Goal: Task Accomplishment & Management: Complete application form

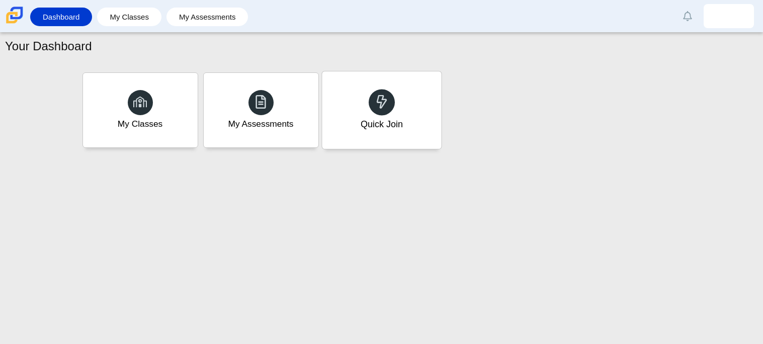
click at [386, 103] on icon at bounding box center [382, 102] width 14 height 14
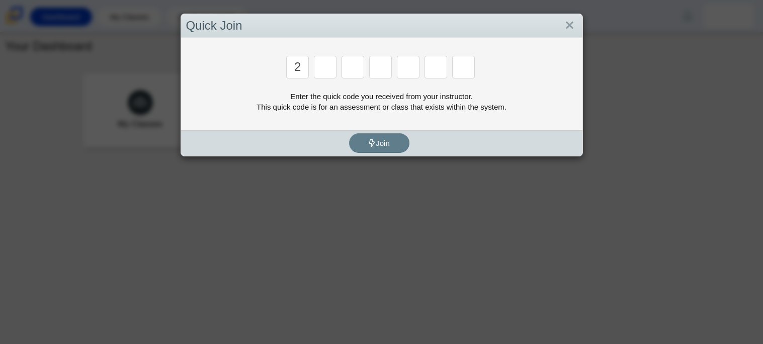
type input "2"
type input "c"
type input "u"
type input "p"
type input "s"
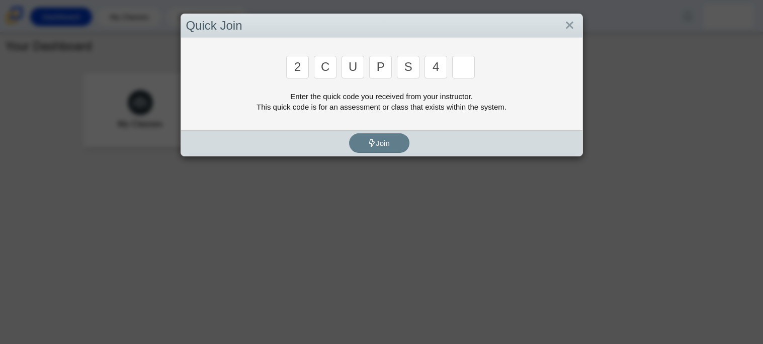
type input "4"
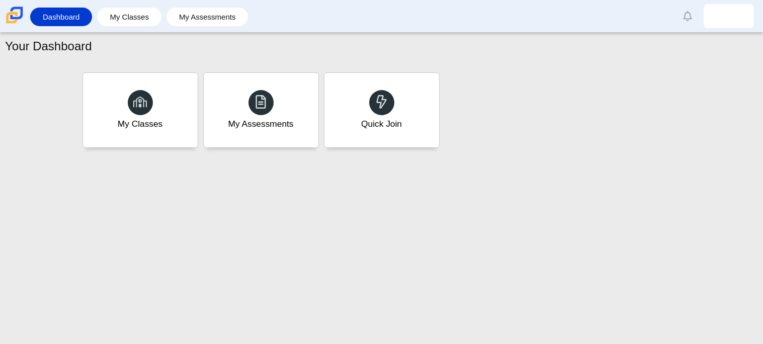
type input "A"
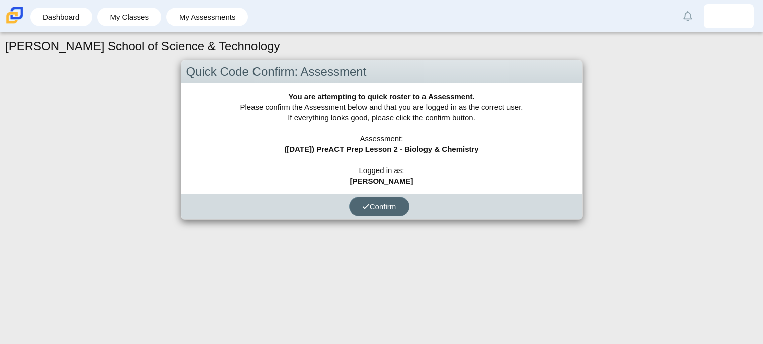
click at [384, 208] on span "Confirm" at bounding box center [379, 206] width 34 height 9
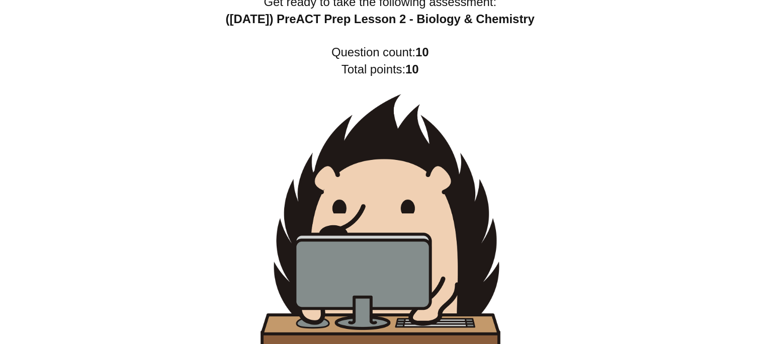
scroll to position [6, 0]
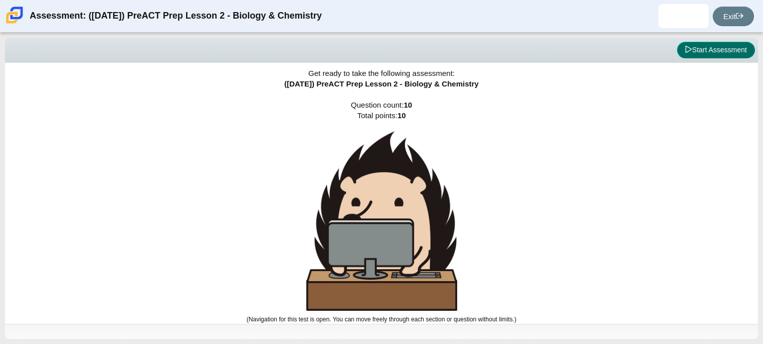
click at [733, 51] on button "Start Assessment" at bounding box center [716, 50] width 78 height 17
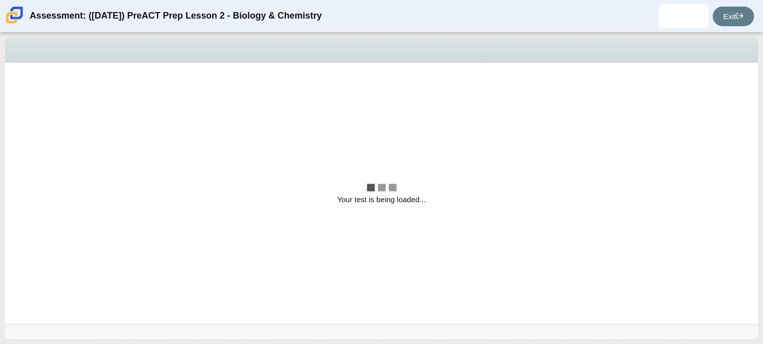
scroll to position [0, 0]
select select "88c27e0d-eae0-4ba9-ac20-9160ce6547ef"
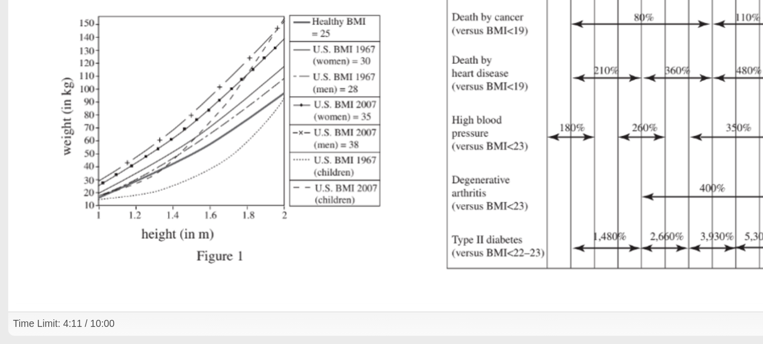
scroll to position [214, 0]
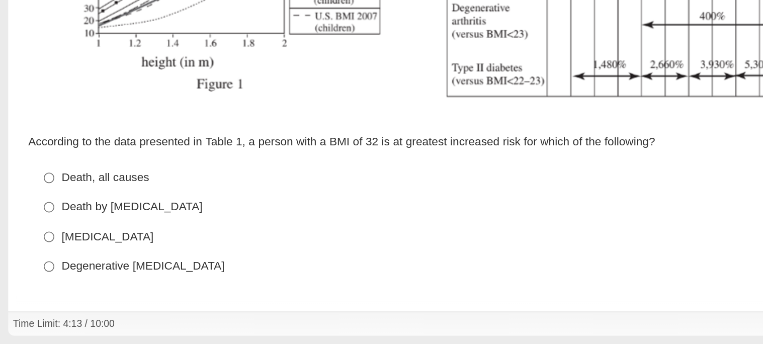
click at [58, 242] on div "Death, all causes" at bounding box center [371, 241] width 667 height 10
click at [34, 242] on input "Death, all causes Death, all causes" at bounding box center [30, 241] width 7 height 18
radio input "true"
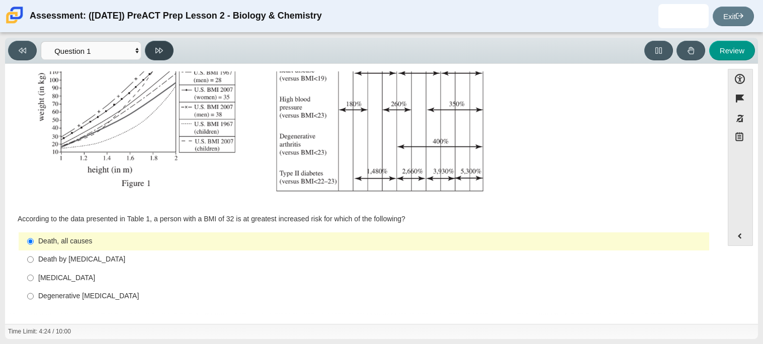
click at [165, 46] on button at bounding box center [159, 51] width 29 height 20
select select "f31ee183-ab53-48c9-9374-3a18949ab500"
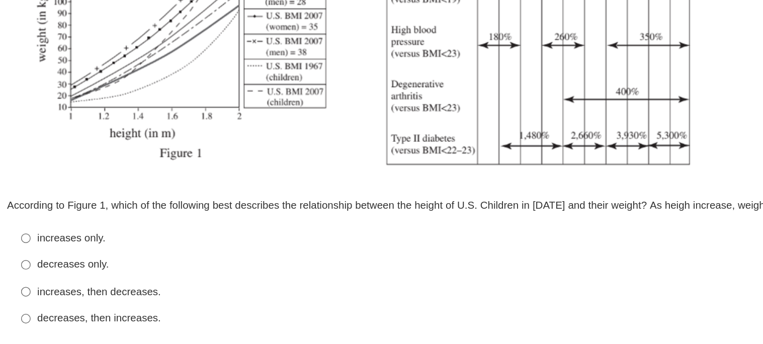
click at [85, 275] on div "increases, then decreases." at bounding box center [371, 278] width 667 height 10
click at [34, 275] on input "increases, then decreases. increases, then decreases." at bounding box center [30, 277] width 7 height 18
radio input "true"
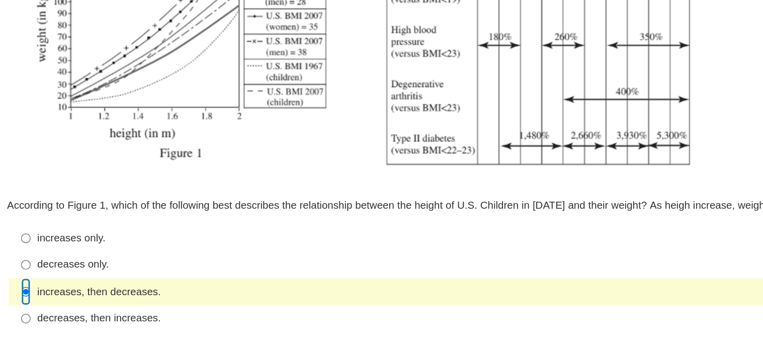
scroll to position [0, 0]
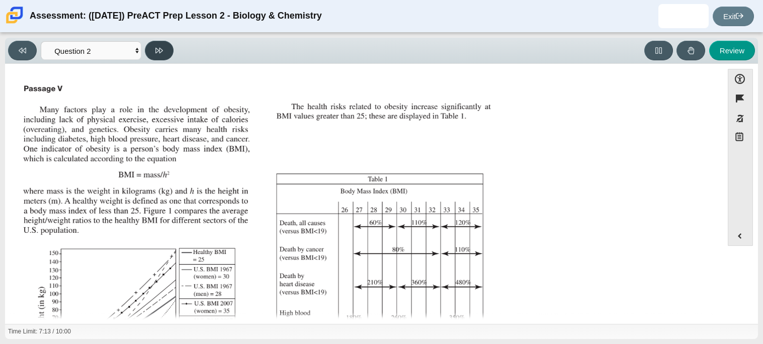
click at [168, 42] on button at bounding box center [159, 51] width 29 height 20
select select "45e82964-709e-4180-9336-970e18221224"
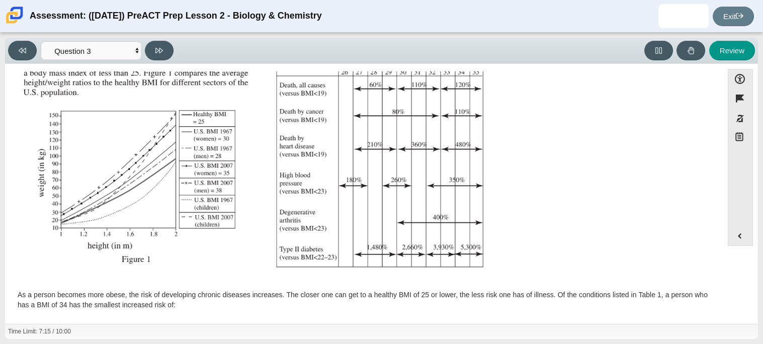
scroll to position [224, 0]
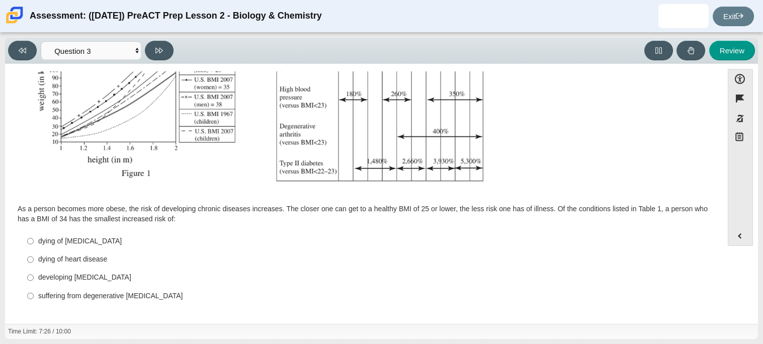
click at [119, 278] on div "developing type II diabetes" at bounding box center [371, 278] width 667 height 10
click at [34, 278] on input "developing type II diabetes developing type II diabetes" at bounding box center [30, 277] width 7 height 18
radio input "true"
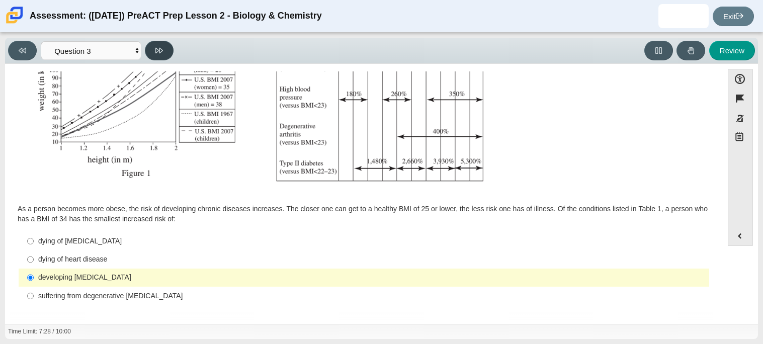
click at [156, 51] on icon at bounding box center [159, 51] width 8 height 8
select select "71dcacfe-cf8b-4cdc-be22-b82c8aec5da2"
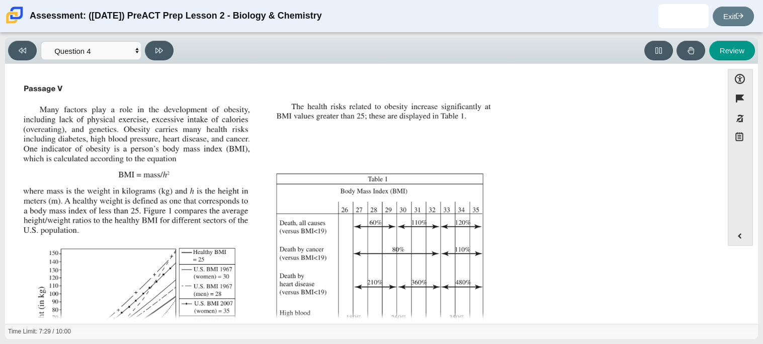
scroll to position [215, 0]
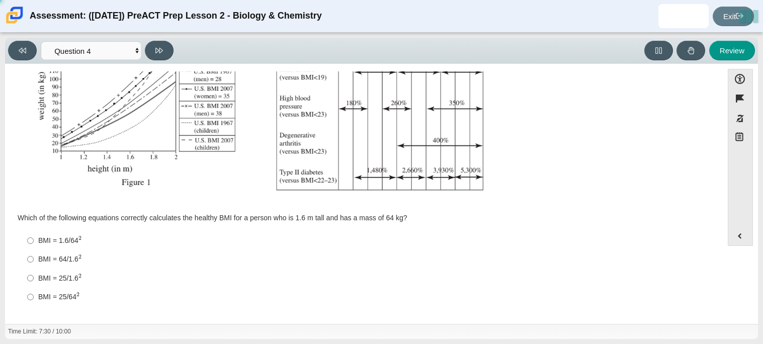
click at [77, 278] on div "BMI = 25/1.6 2" at bounding box center [371, 278] width 667 height 11
click at [34, 278] on input "BMI = 25/1.6 2 BMI = 25/1.62" at bounding box center [30, 277] width 7 height 19
radio input "true"
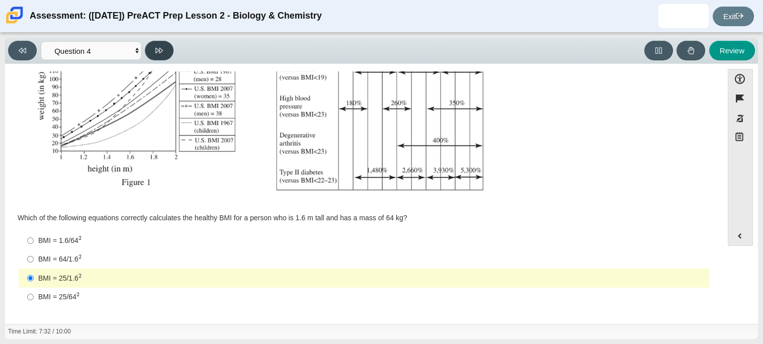
click at [160, 55] on button at bounding box center [159, 51] width 29 height 20
select select "c6558c8b-086a-4b4c-b582-9428309971ba"
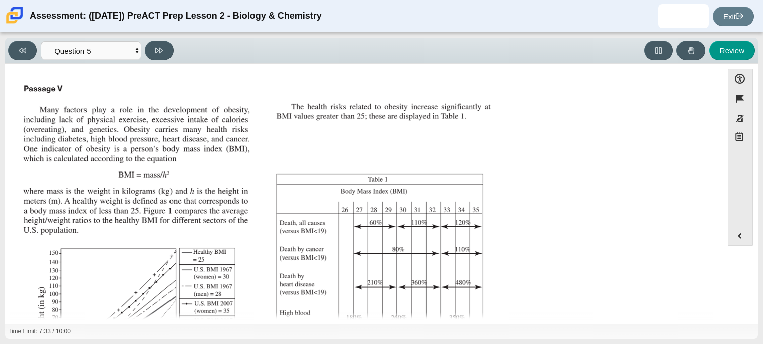
scroll to position [214, 0]
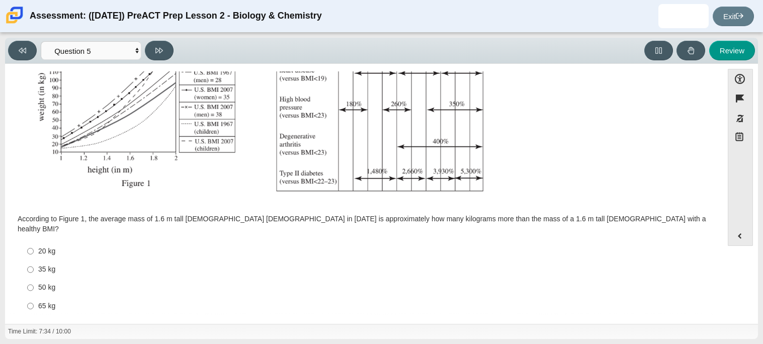
click at [55, 283] on div "50 kg" at bounding box center [371, 288] width 667 height 10
click at [34, 279] on input "50 kg 50 kg" at bounding box center [30, 288] width 7 height 18
radio input "true"
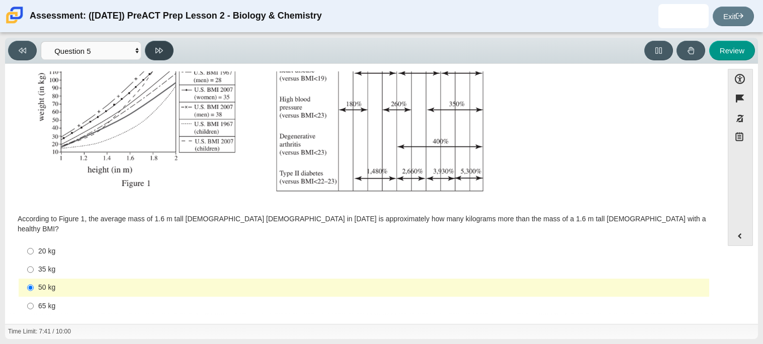
click at [163, 51] on button at bounding box center [159, 51] width 29 height 20
select select "74d98ab6-2529-481e-9250-4e9263ec31cd"
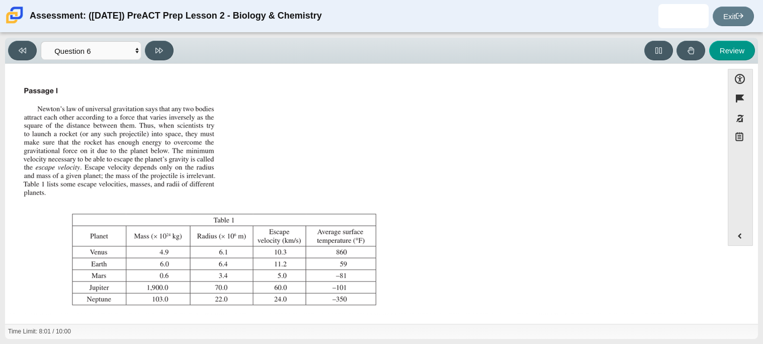
scroll to position [115, 0]
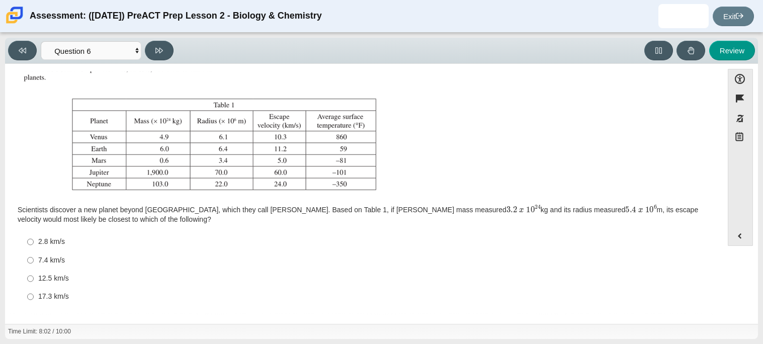
click at [37, 278] on label "12.5 km/s 12.5 km/s" at bounding box center [364, 279] width 689 height 18
click at [34, 278] on input "12.5 km/s 12.5 km/s" at bounding box center [30, 279] width 7 height 18
radio input "true"
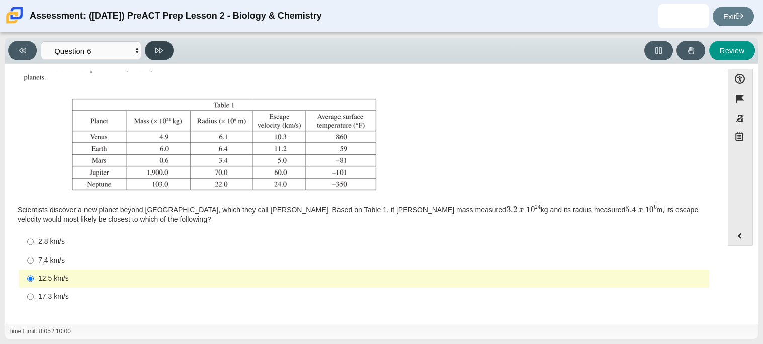
click at [158, 50] on icon at bounding box center [159, 51] width 8 height 6
select select "31694628-7769-4744-9964-d3ed6115c03c"
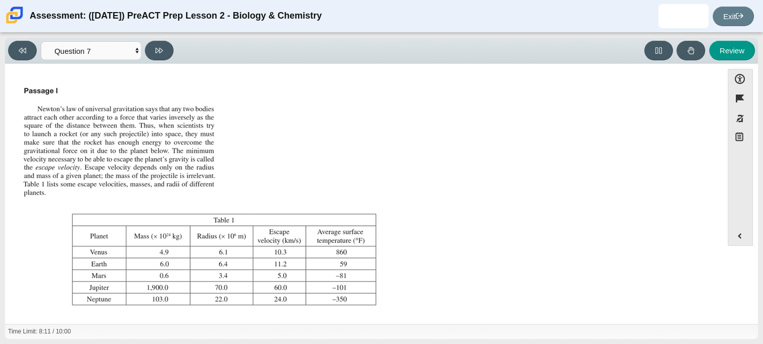
scroll to position [105, 0]
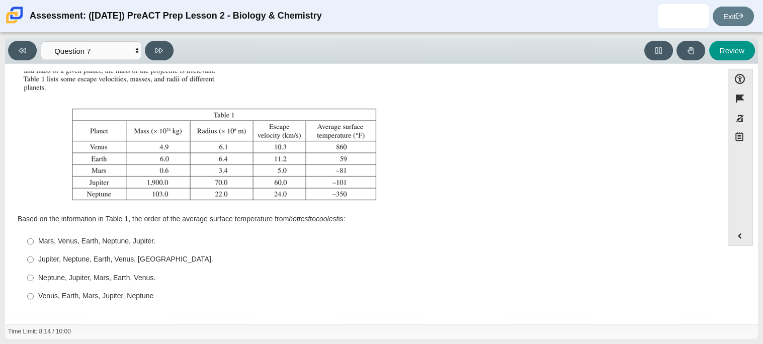
click at [89, 278] on div "Neptune, Jupiter, Mars, Earth, Venus." at bounding box center [371, 278] width 667 height 10
click at [34, 278] on input "Neptune, Jupiter, Mars, Earth, Venus. Neptune, Jupiter, Mars, Earth, Venus." at bounding box center [30, 277] width 7 height 18
radio input "true"
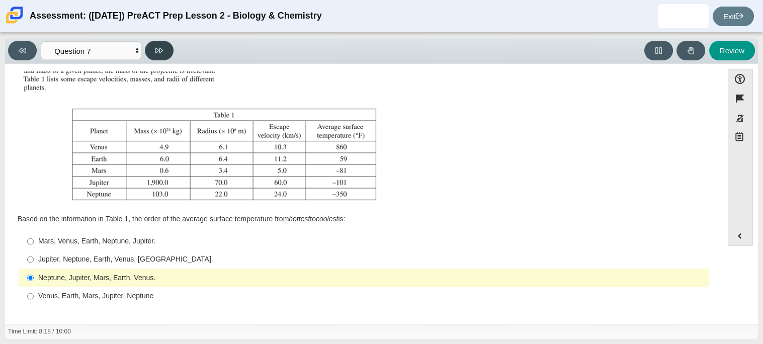
click at [162, 50] on icon at bounding box center [159, 51] width 8 height 8
select select "02960795-9514-4c41-985f-77b6951c8514"
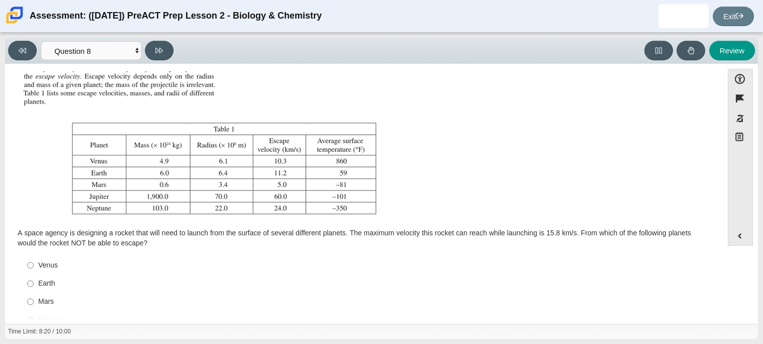
scroll to position [115, 0]
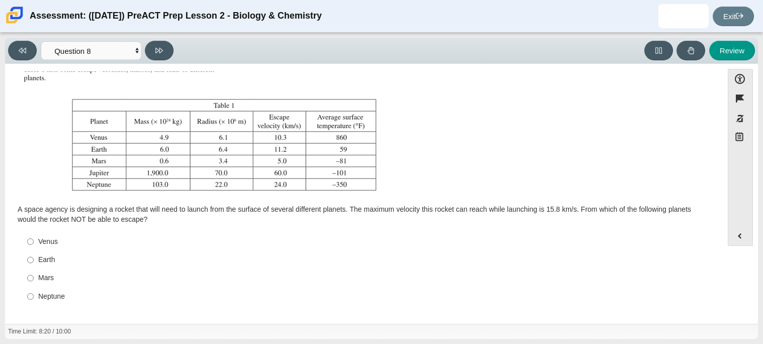
click at [53, 278] on div "Mars" at bounding box center [371, 278] width 667 height 10
click at [34, 278] on input "Mars Mars" at bounding box center [30, 278] width 7 height 18
radio input "true"
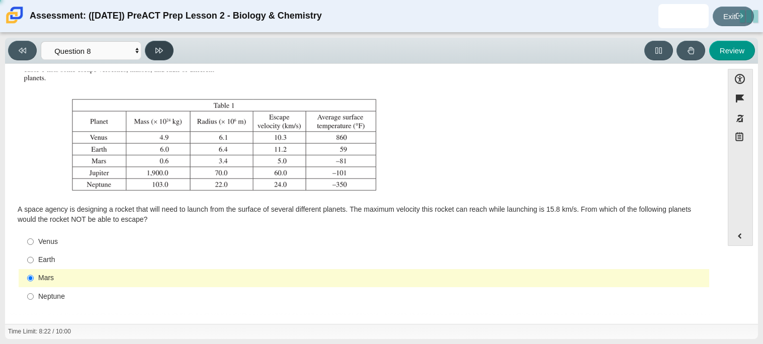
click at [157, 49] on icon at bounding box center [159, 51] width 8 height 8
select select "ef19177f-9eb9-441f-a0b9-65cd4e602bb5"
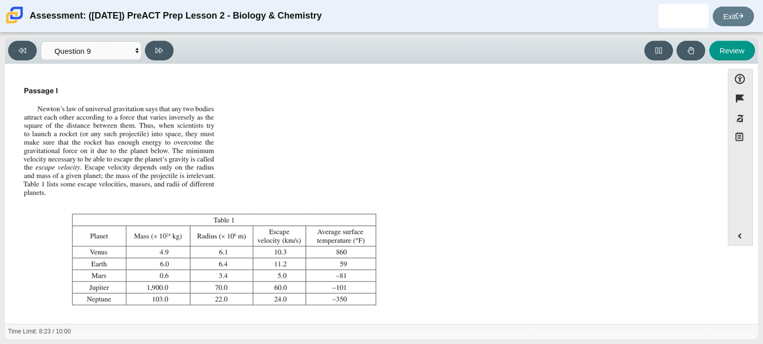
scroll to position [105, 0]
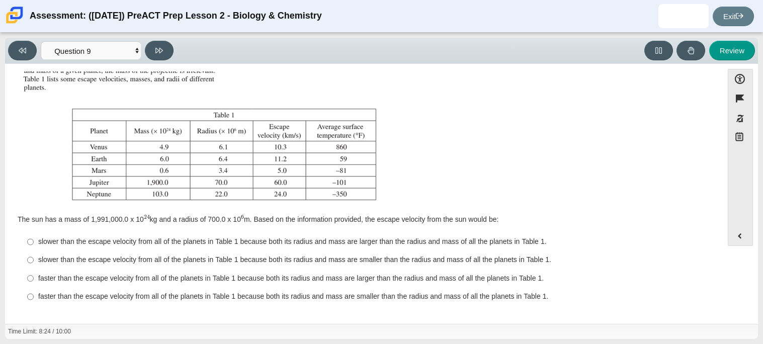
click at [63, 279] on div "faster than the escape velocity from all of the planets in Table 1 because both…" at bounding box center [371, 279] width 667 height 10
click at [34, 279] on input "faster than the escape velocity from all of the planets in Table 1 because both…" at bounding box center [30, 278] width 7 height 18
radio input "true"
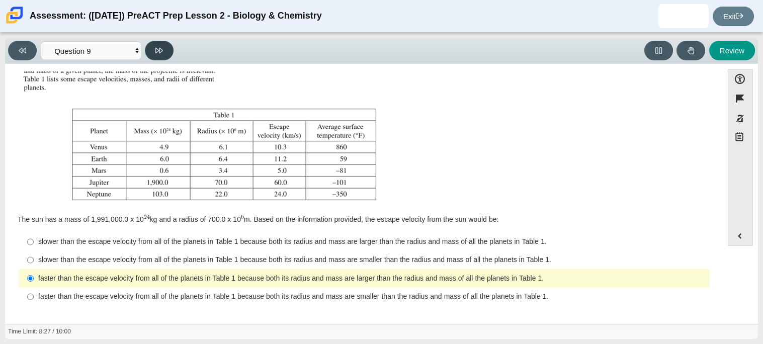
click at [151, 52] on button at bounding box center [159, 51] width 29 height 20
select select "b9bf8baa-c570-4e7d-b5c0-da6c71b27e9c"
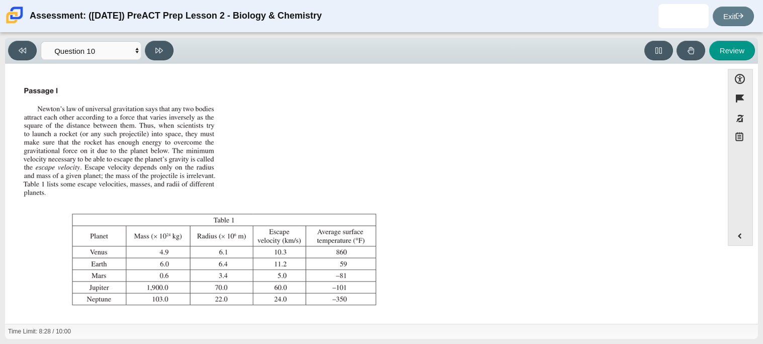
scroll to position [115, 0]
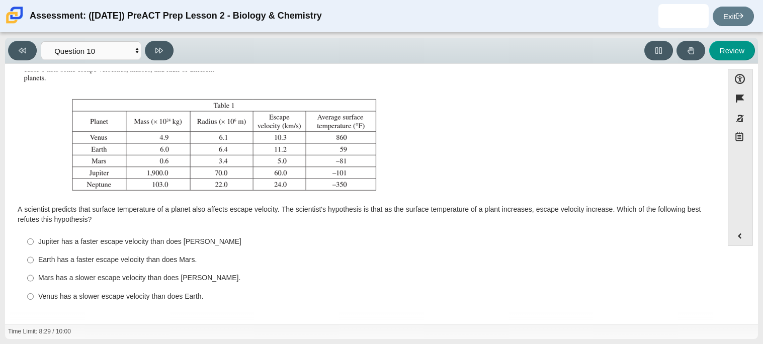
click at [101, 279] on div "Mars has a slower escape velocity than does Venus." at bounding box center [371, 278] width 667 height 10
click at [34, 279] on input "Mars has a slower escape velocity than does Venus. Mars has a slower escape vel…" at bounding box center [30, 278] width 7 height 18
radio input "true"
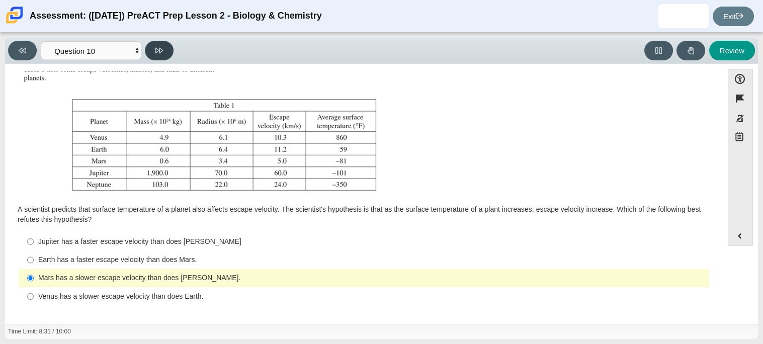
click at [169, 48] on button at bounding box center [159, 51] width 29 height 20
select select "review"
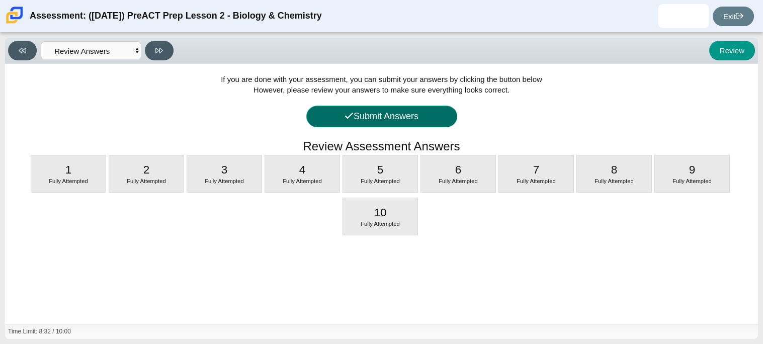
click at [416, 118] on button "Submit Answers" at bounding box center [381, 117] width 151 height 22
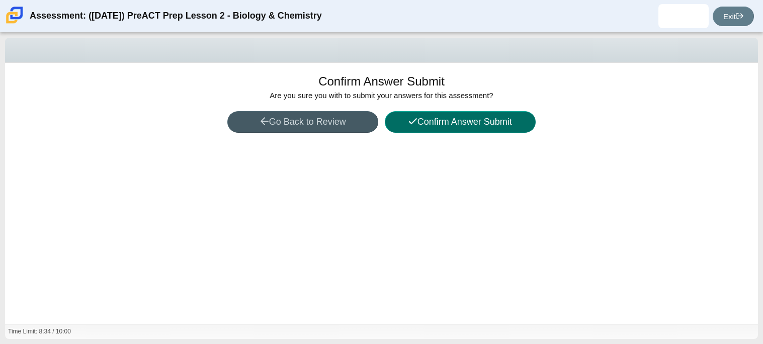
click at [421, 128] on button "Confirm Answer Submit" at bounding box center [460, 122] width 151 height 22
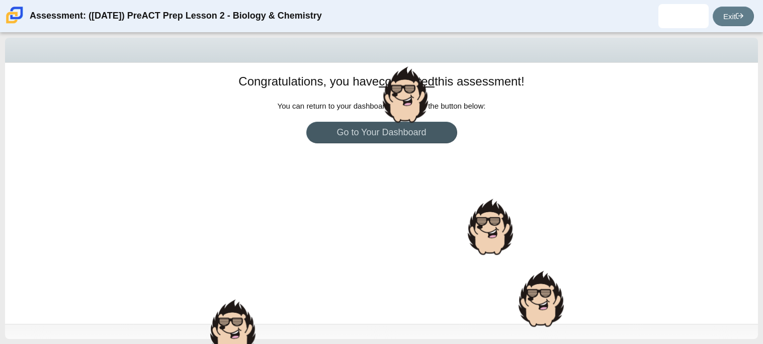
click at [492, 216] on div at bounding box center [490, 226] width 50 height 61
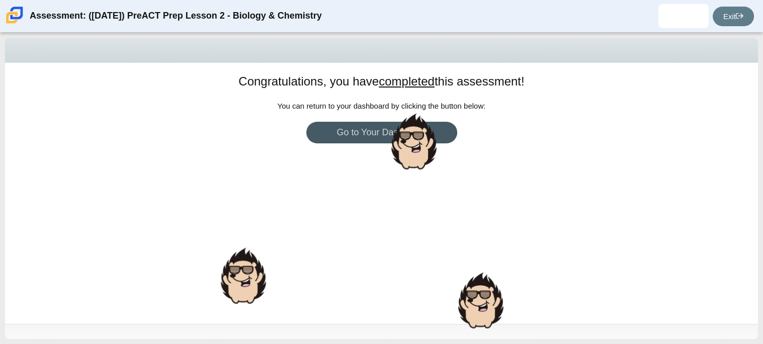
click at [492, 216] on div "Congratulations, you have completed this assessment! You can return to your das…" at bounding box center [381, 193] width 753 height 261
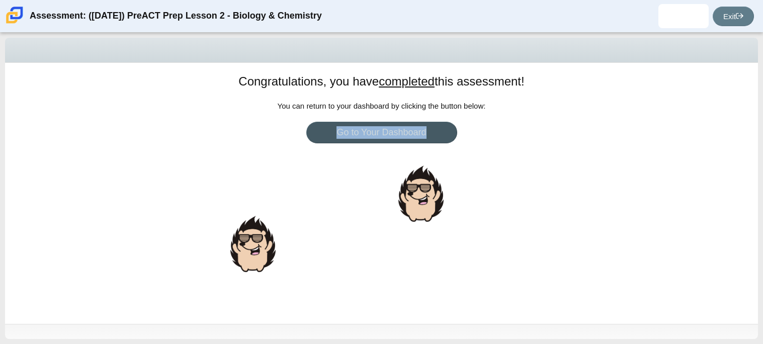
click at [492, 216] on div "Congratulations, you have completed this assessment! You can return to your das…" at bounding box center [381, 193] width 753 height 261
